Goal: Check status: Check status

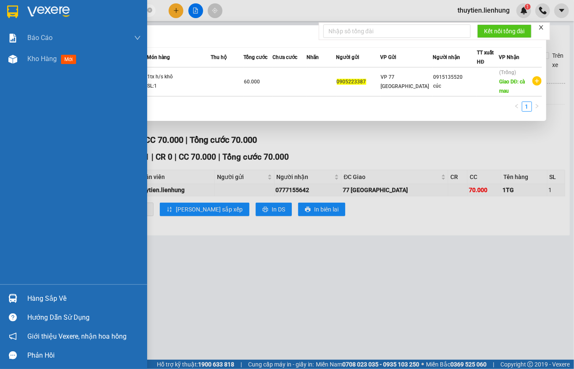
drag, startPoint x: 93, startPoint y: 14, endPoint x: 0, endPoint y: 19, distance: 93.2
click at [0, 19] on section "Kết quả tìm kiếm ( 1 ) Bộ lọc Mã ĐH Trạng thái Món hàng Thu hộ Tổng cước Chưa c…" at bounding box center [287, 184] width 574 height 369
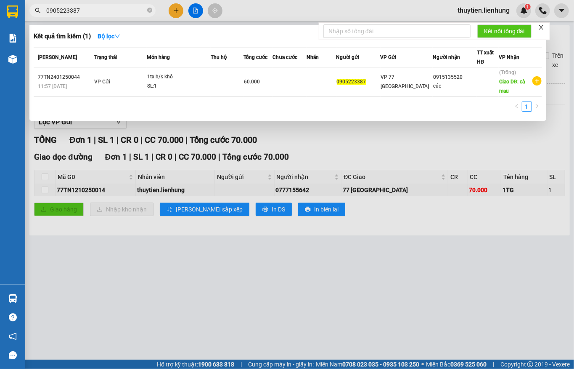
type input "0905223387"
click at [285, 9] on div at bounding box center [287, 184] width 574 height 369
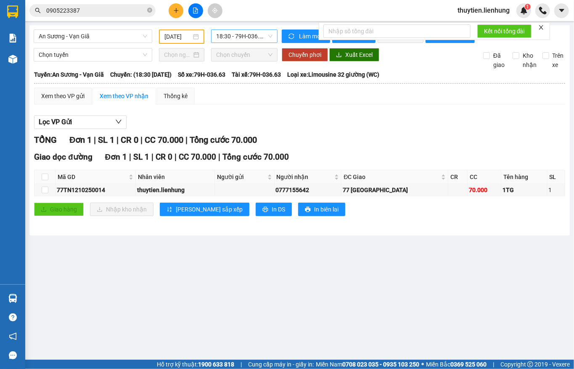
click at [237, 39] on span "18:30 - 79H-036.63" at bounding box center [244, 36] width 56 height 13
click at [236, 60] on div "18:30 - 79H-036.63" at bounding box center [249, 66] width 76 height 13
click at [187, 37] on input "[DATE]" at bounding box center [178, 36] width 27 height 9
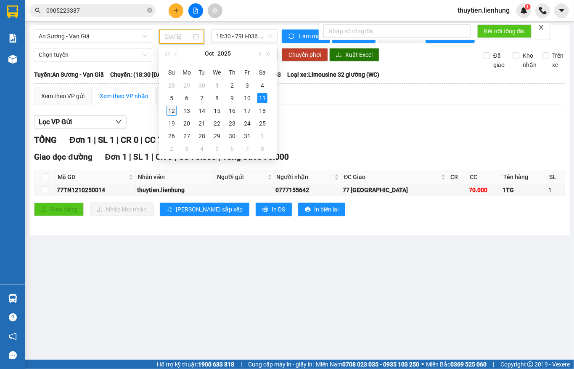
click at [168, 106] on div "12" at bounding box center [172, 111] width 10 height 10
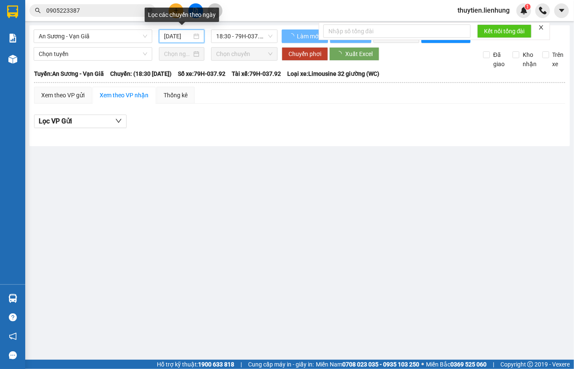
click at [182, 38] on input "[DATE]" at bounding box center [178, 36] width 28 height 9
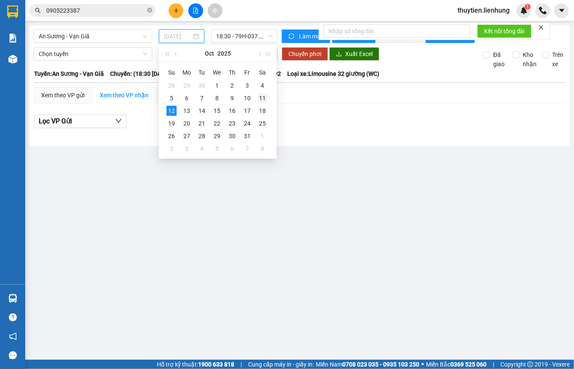
click at [261, 98] on div "11" at bounding box center [263, 98] width 10 height 10
type input "[DATE]"
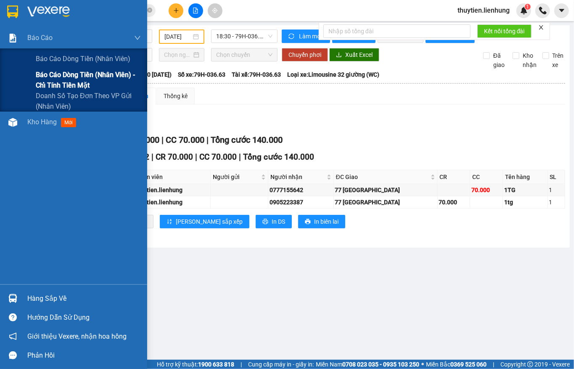
click at [40, 82] on span "Báo cáo dòng tiền (nhân viên) - chỉ tính tiền mặt" at bounding box center [88, 79] width 105 height 21
